Goal: Information Seeking & Learning: Learn about a topic

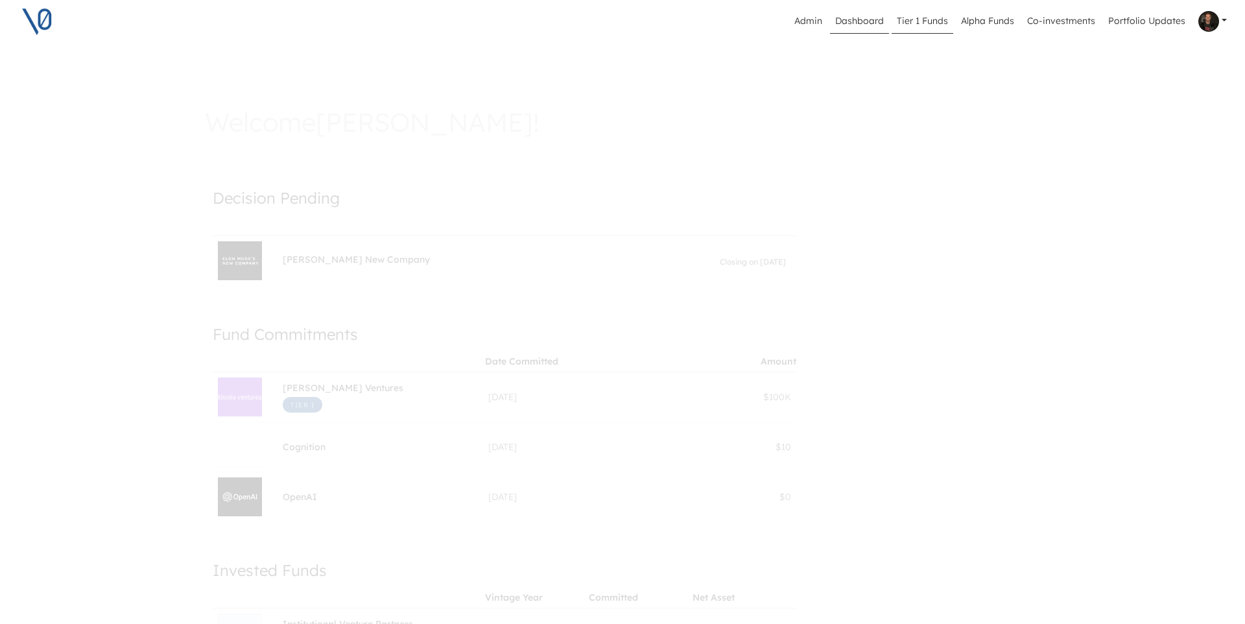
click at [898, 21] on link "Tier 1 Funds" at bounding box center [923, 21] width 62 height 25
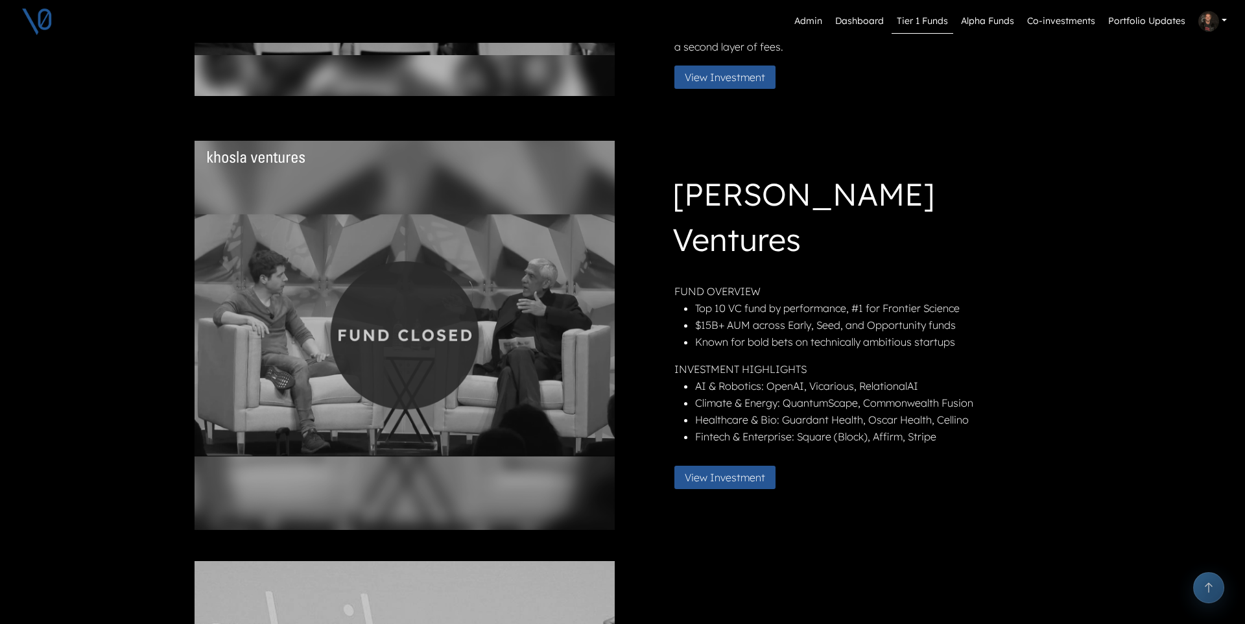
scroll to position [253, 0]
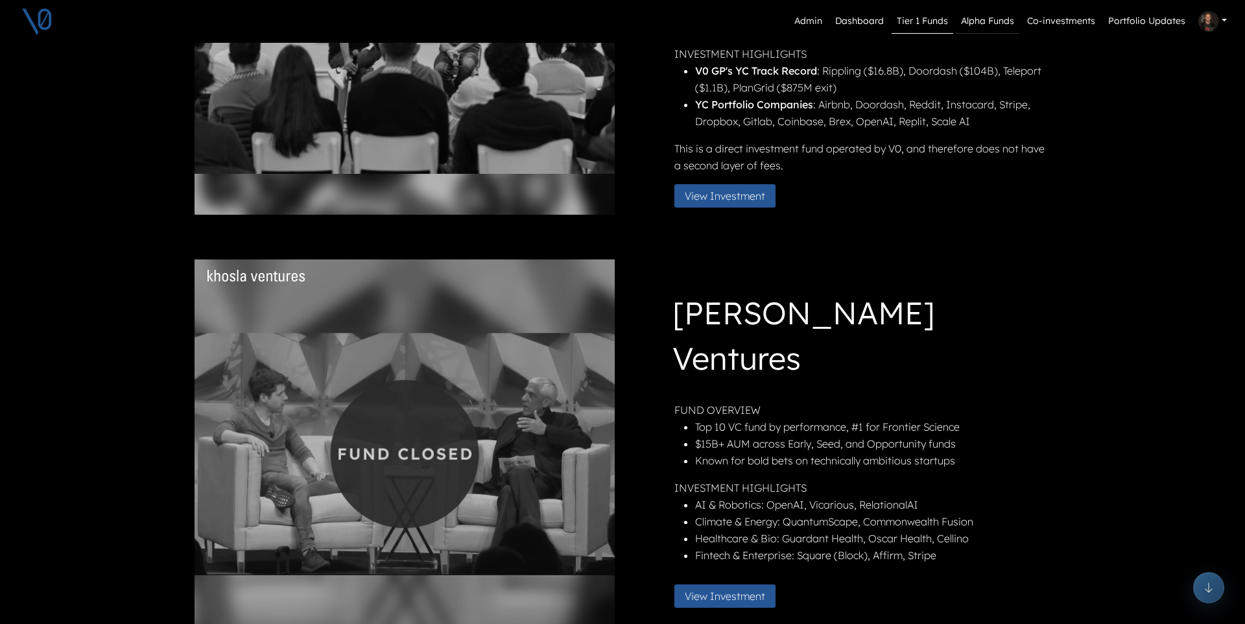
click at [898, 19] on link "Alpha Funds" at bounding box center [988, 21] width 64 height 25
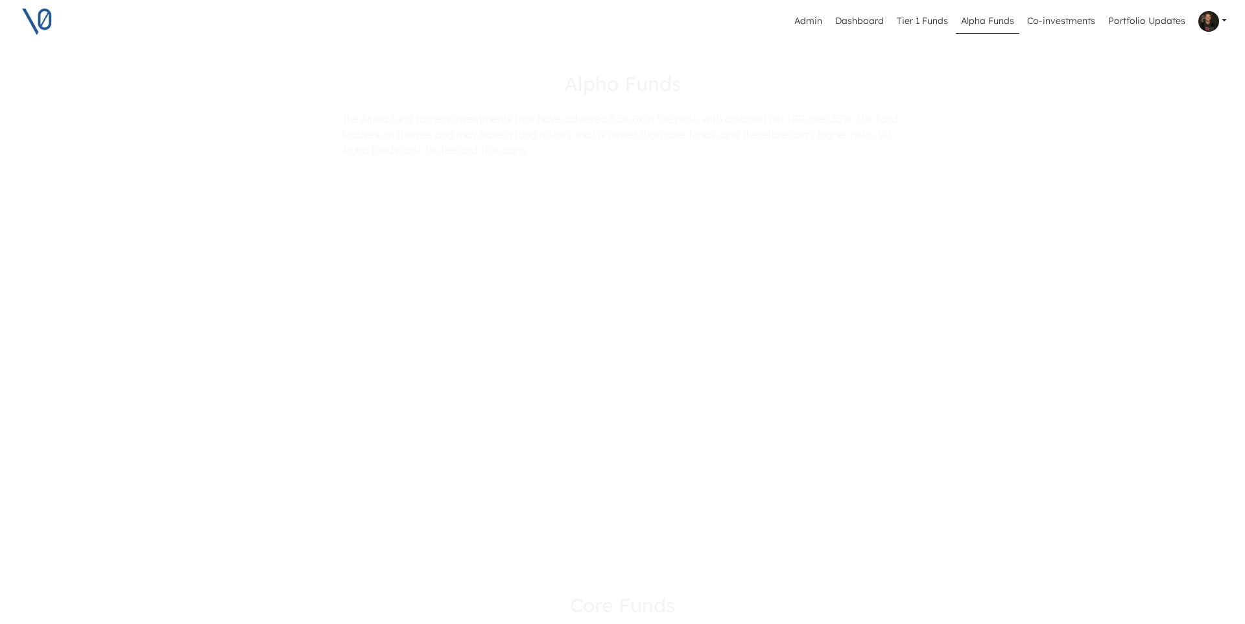
scroll to position [484, 0]
click at [586, 323] on div "Altimeter Venture Partners Alpha Closed" at bounding box center [518, 345] width 418 height 60
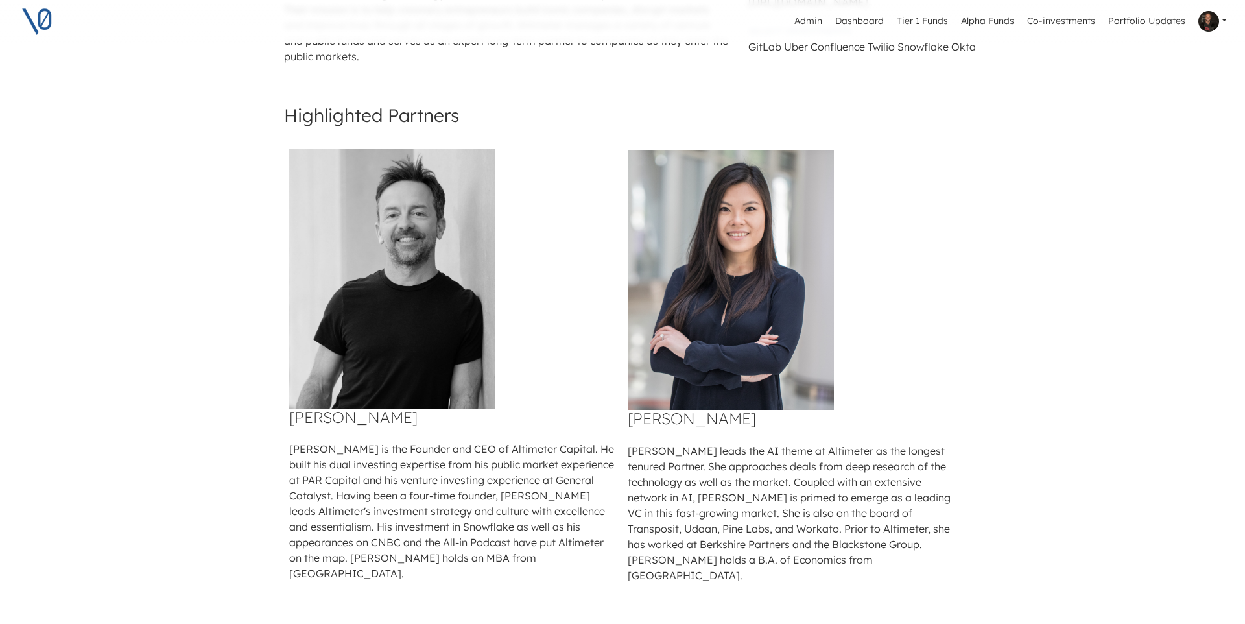
scroll to position [549, 0]
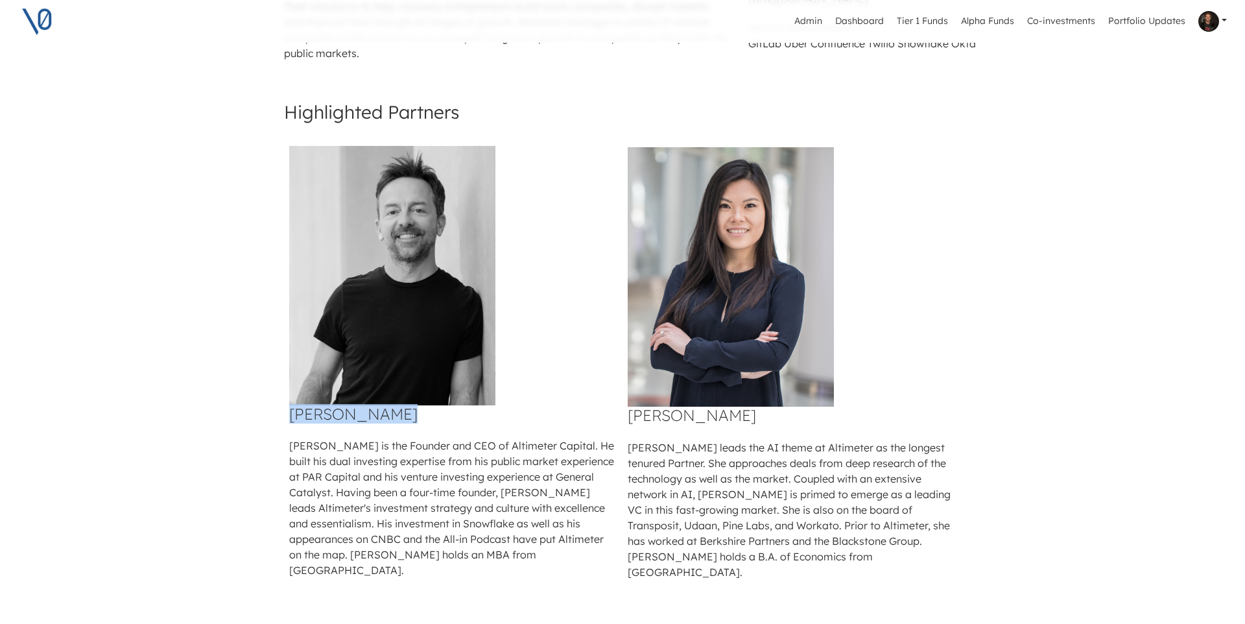
drag, startPoint x: 391, startPoint y: 415, endPoint x: 282, endPoint y: 417, distance: 109.0
click at [285, 416] on td "[PERSON_NAME] [PERSON_NAME] is the Founder and CEO of Altimeter Capital. He bui…" at bounding box center [453, 355] width 339 height 455
click at [267, 417] on div "Altimeter Venture Partners Alpha Closed Back Commitment Made It's Time to IPO. …" at bounding box center [623, 595] width 714 height 2159
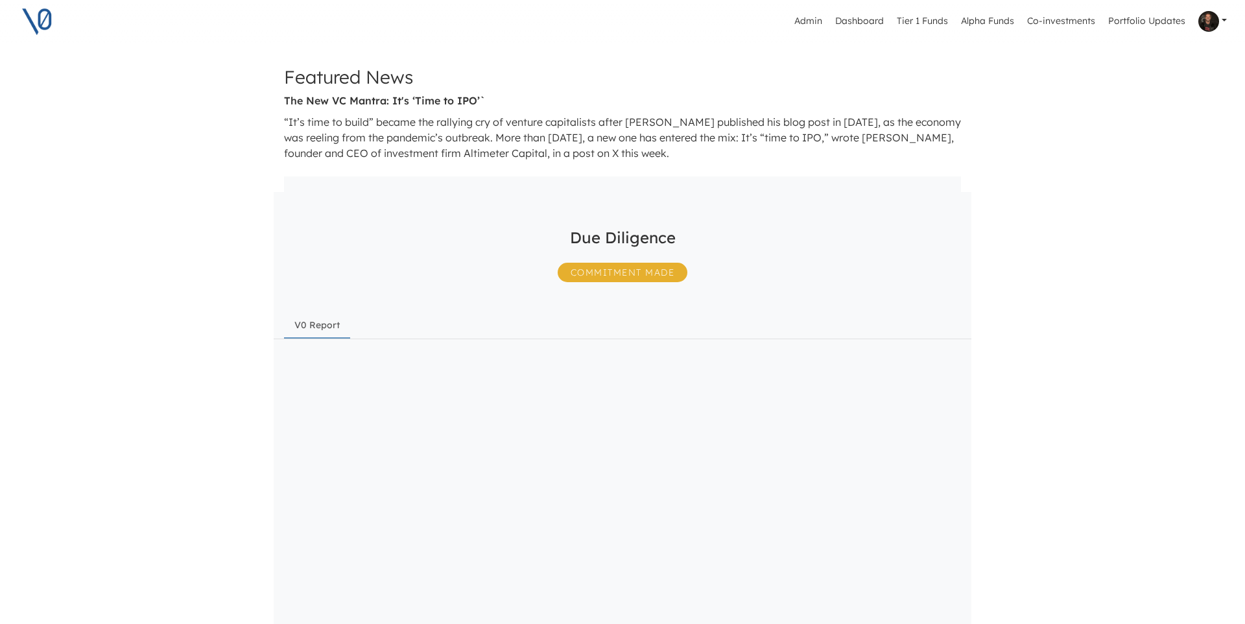
scroll to position [1352, 0]
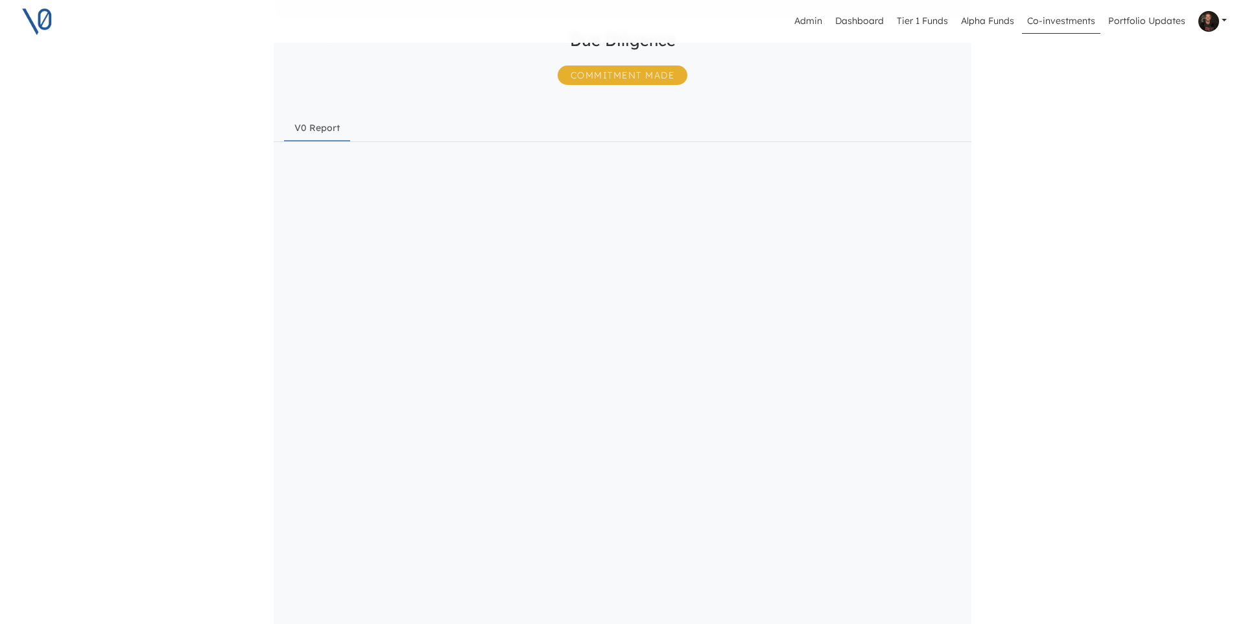
click at [898, 23] on link "Co-investments" at bounding box center [1061, 21] width 78 height 25
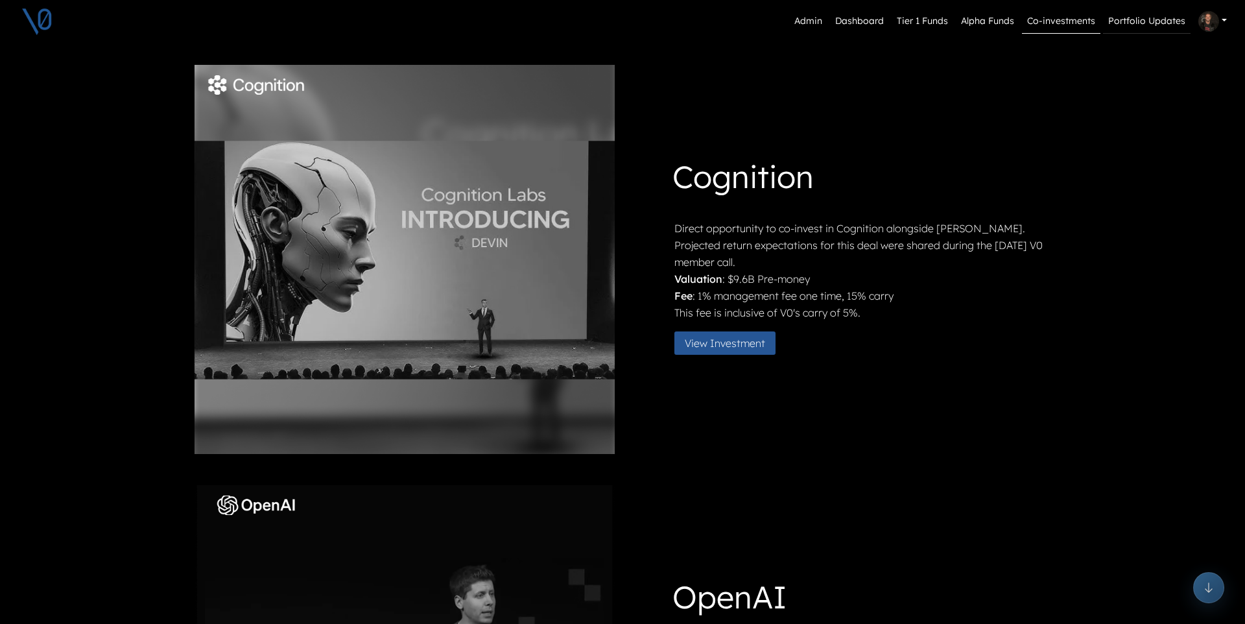
click at [898, 20] on link "Portfolio Updates" at bounding box center [1147, 21] width 88 height 25
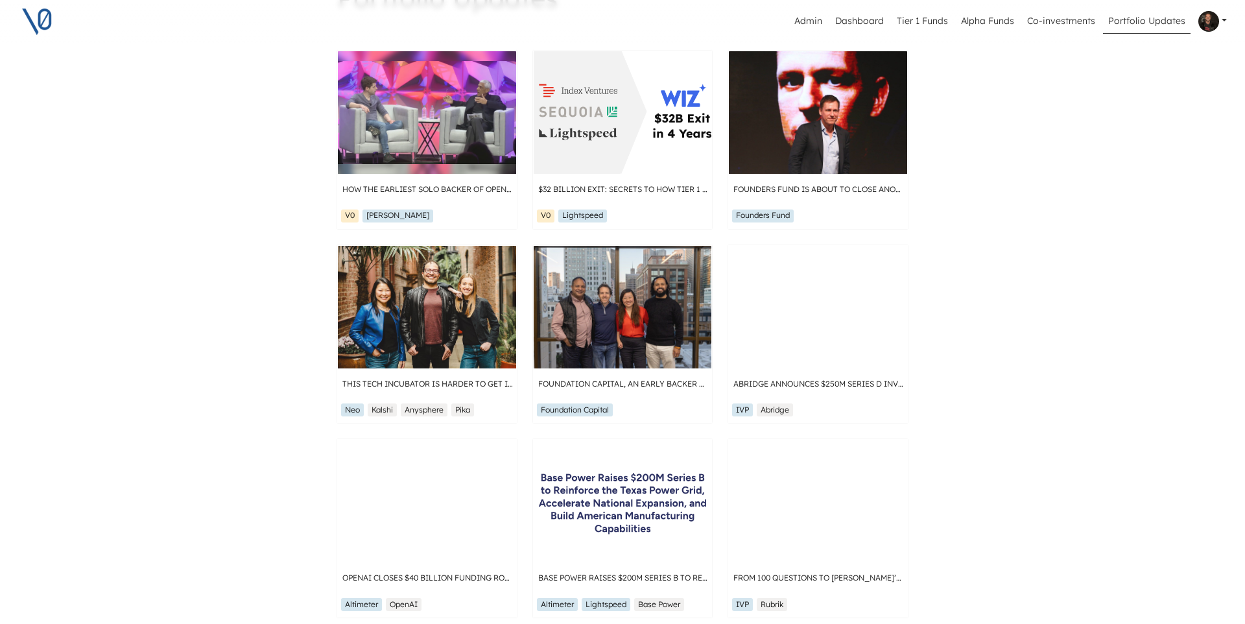
scroll to position [116, 0]
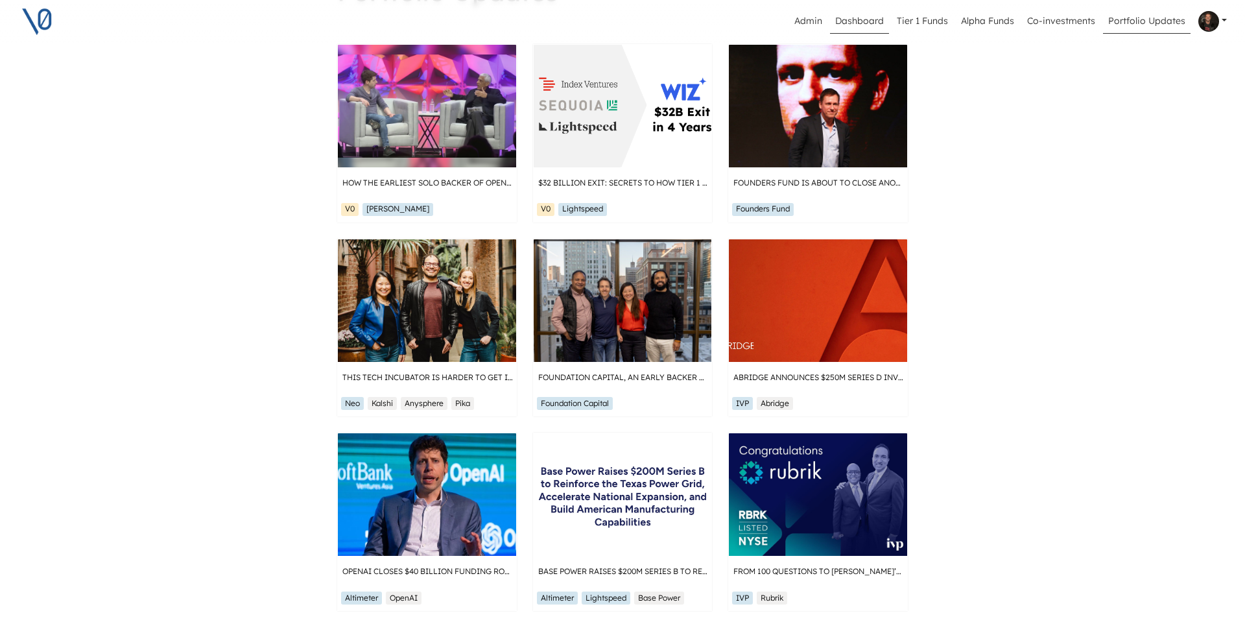
click at [877, 25] on link "Dashboard" at bounding box center [859, 21] width 59 height 25
